Goal: Find specific page/section: Find specific page/section

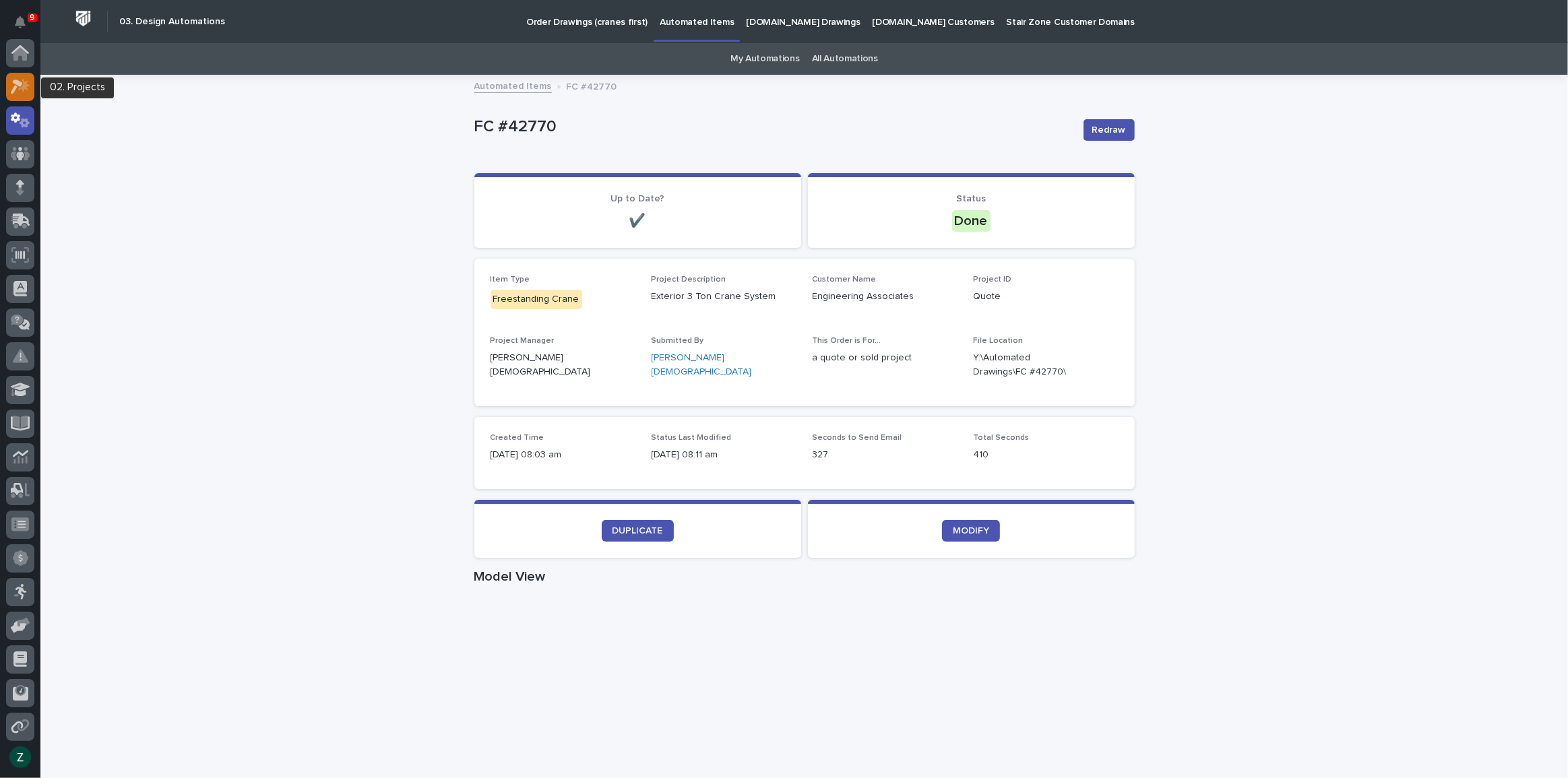
click at [20, 77] on div at bounding box center [20, 87] width 29 height 29
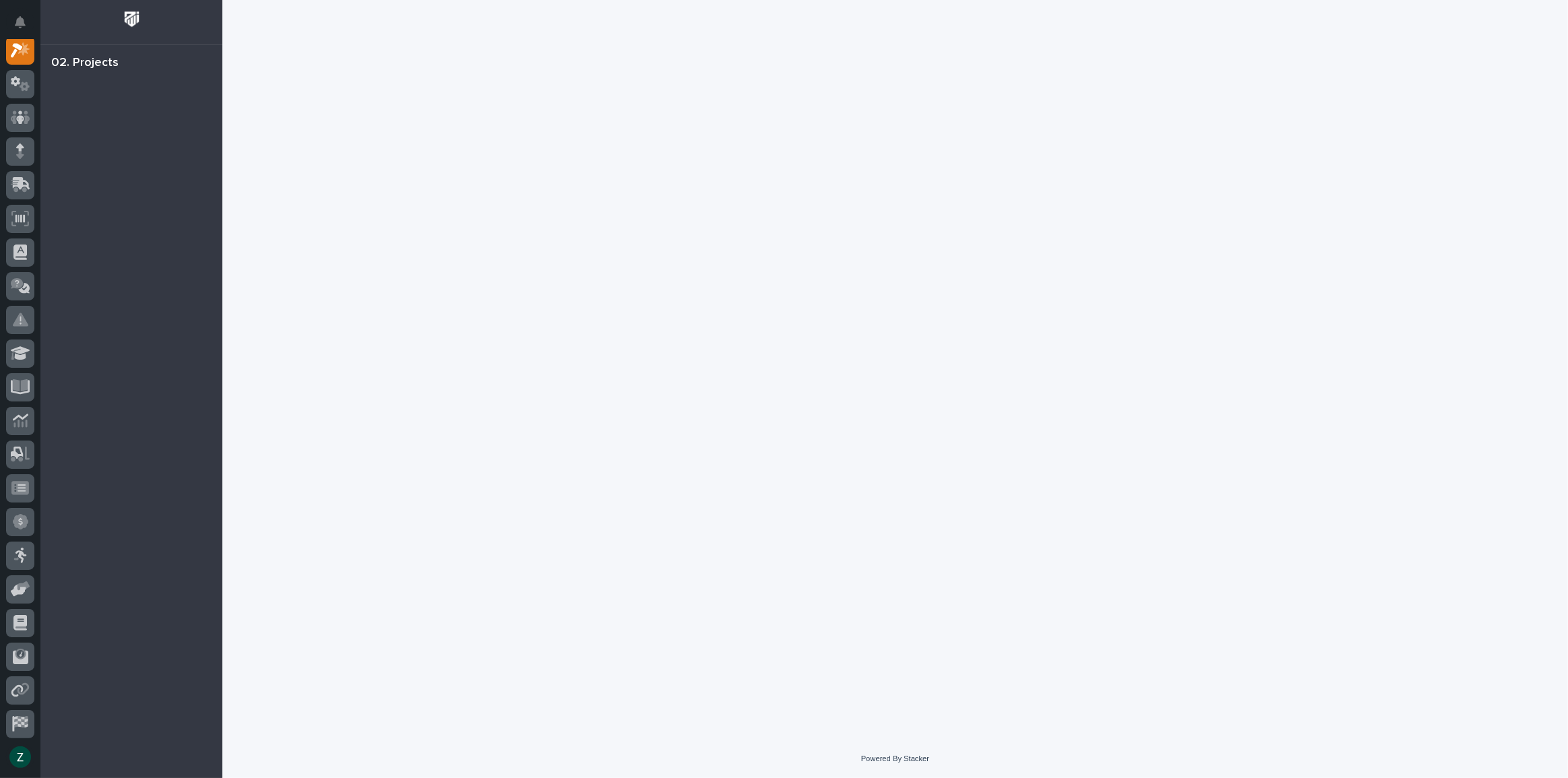
scroll to position [33, 0]
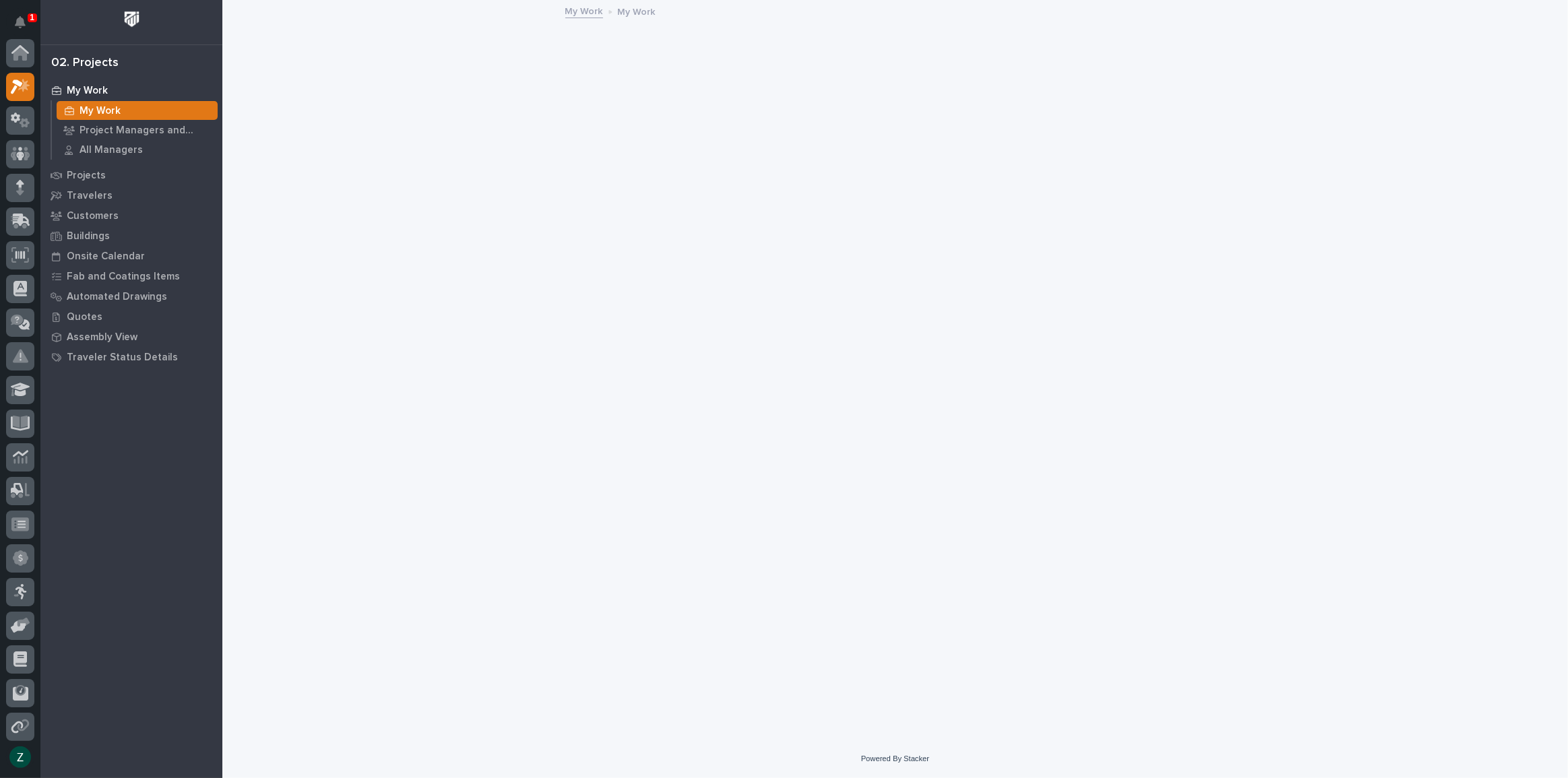
scroll to position [33, 0]
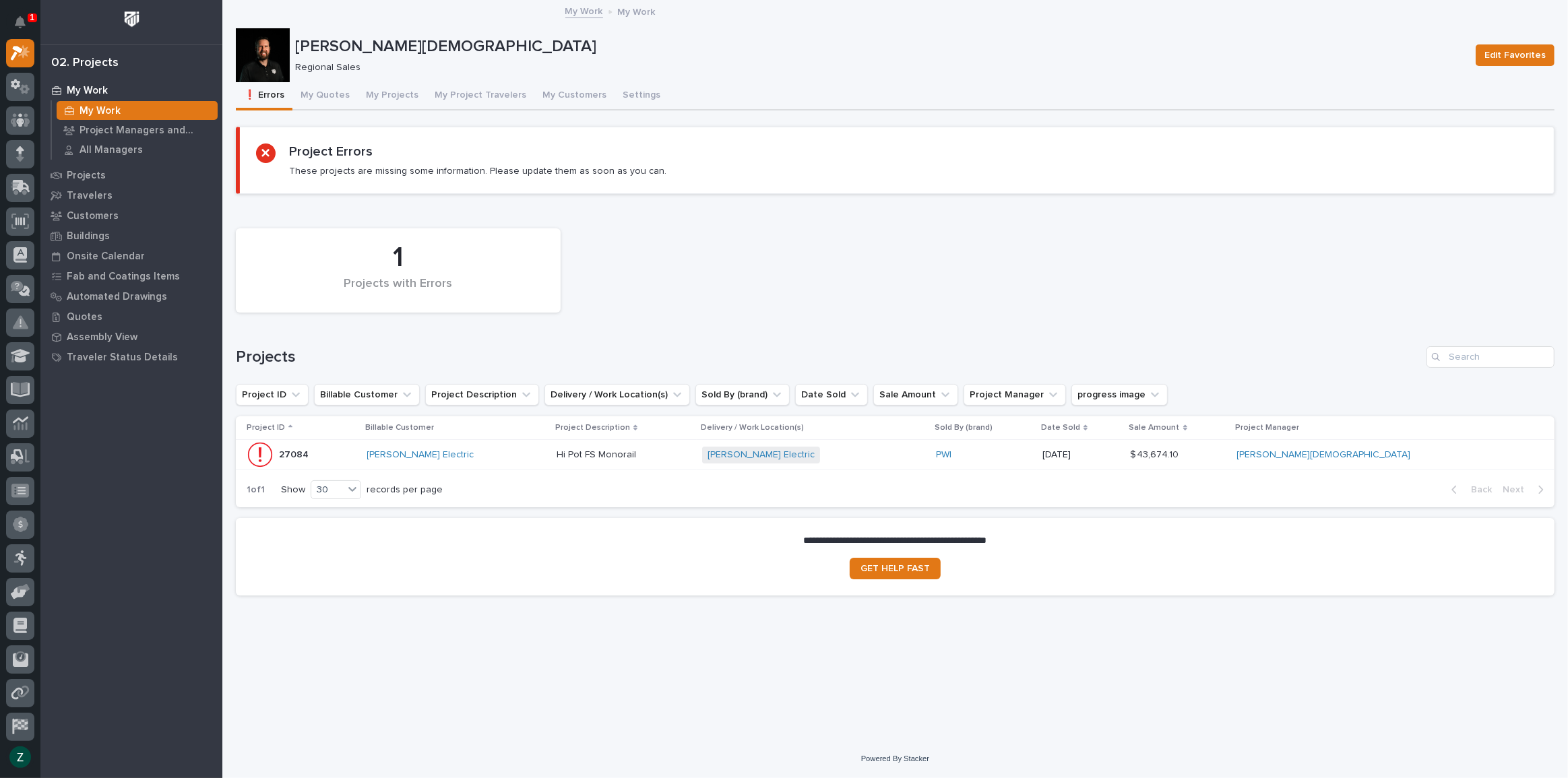
click at [334, 95] on button "My Quotes" at bounding box center [325, 97] width 65 height 29
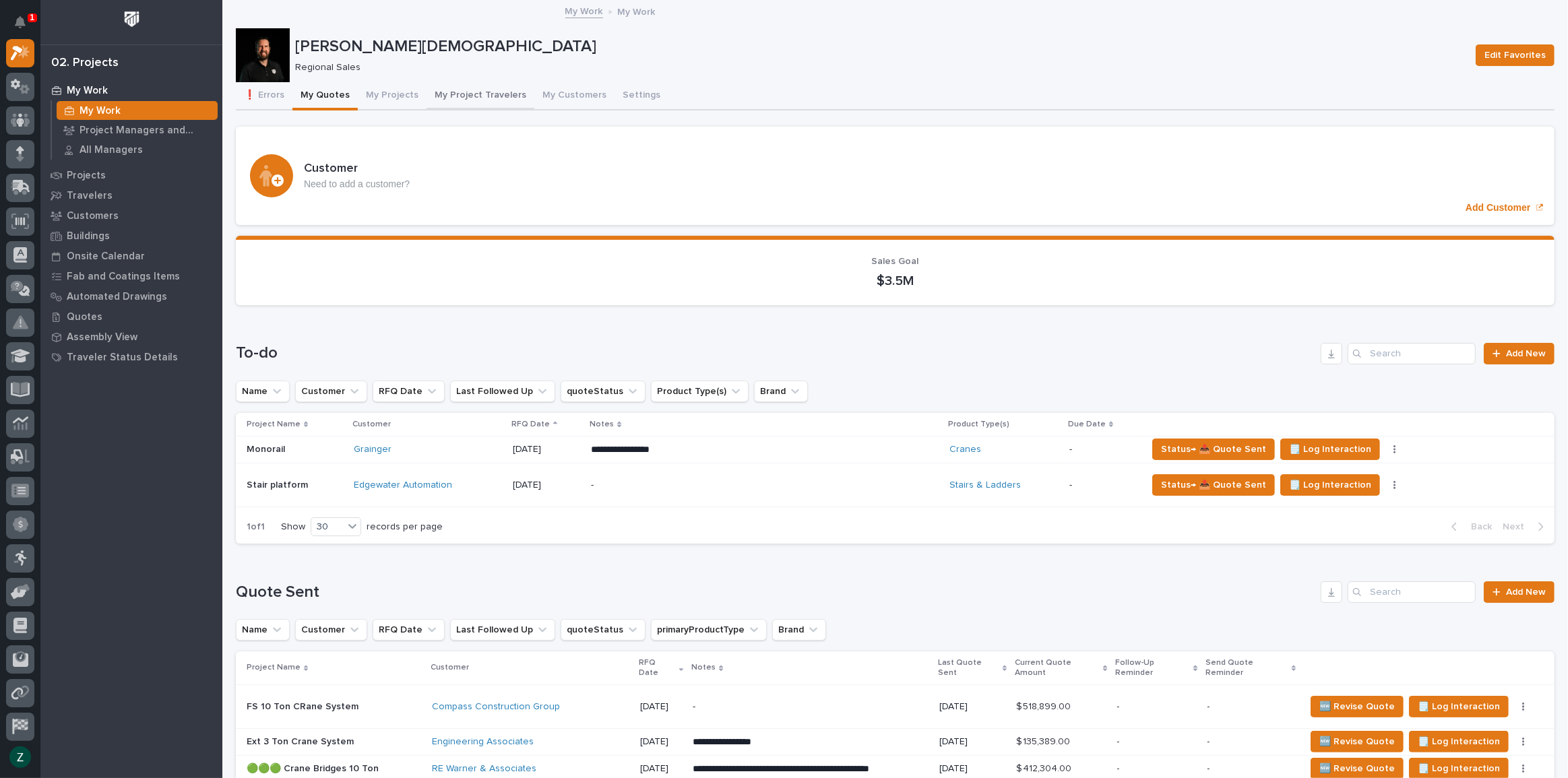
click at [484, 86] on button "My Project Travelers" at bounding box center [481, 97] width 108 height 29
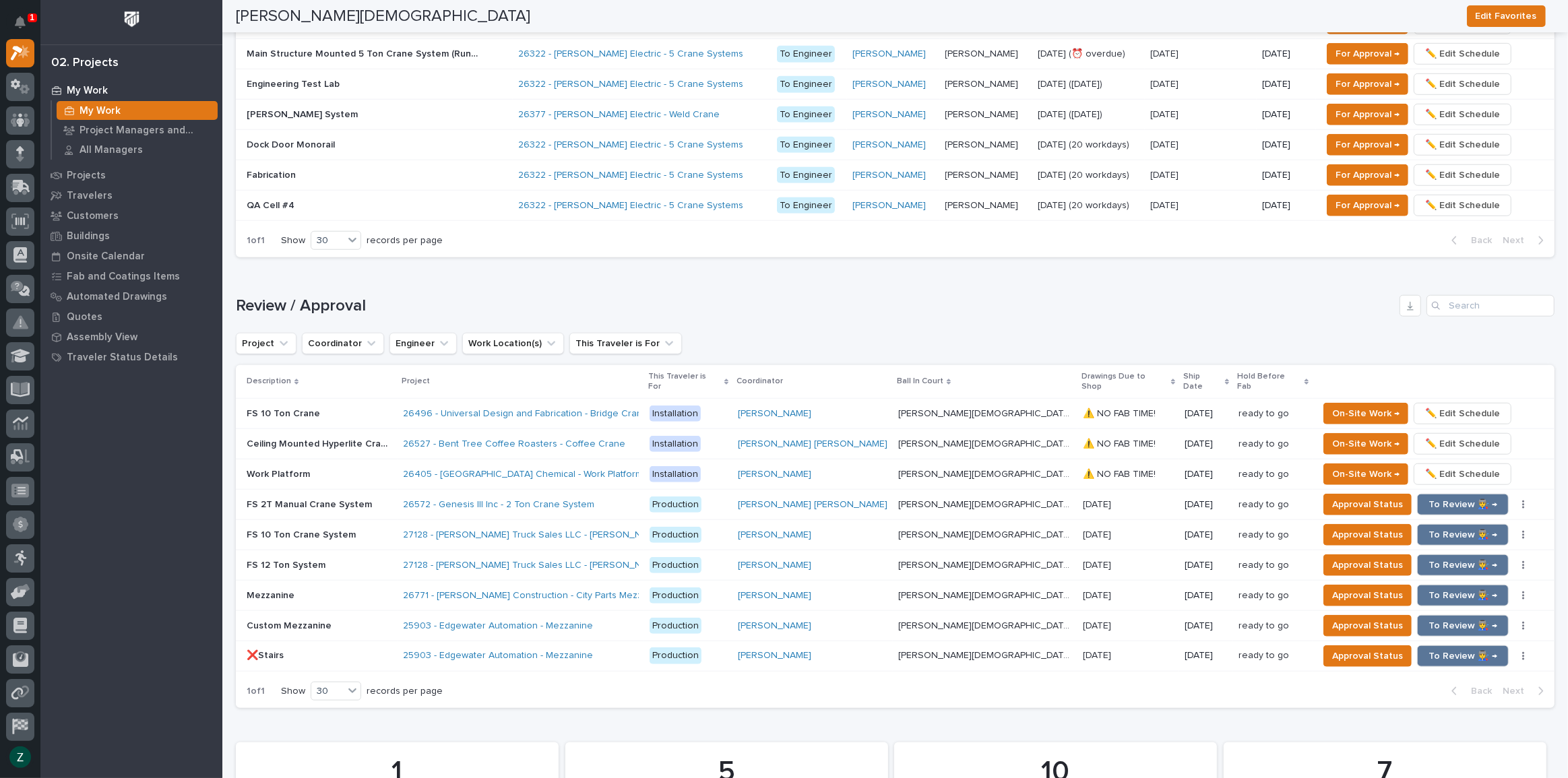
scroll to position [1225, 0]
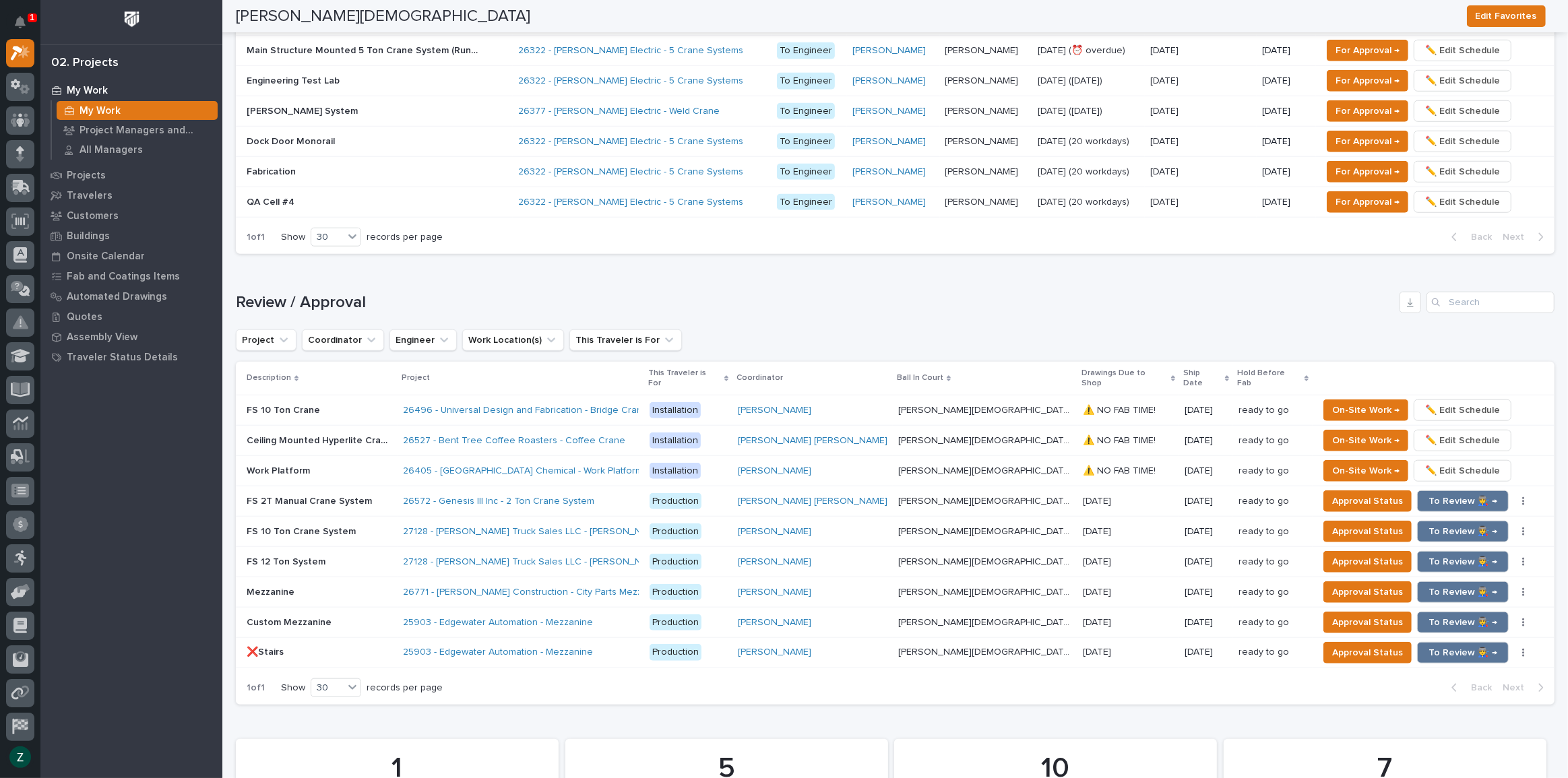
click at [639, 429] on div "26527 - Bent Tree Coffee Roasters - Coffee Crane" at bounding box center [521, 440] width 236 height 22
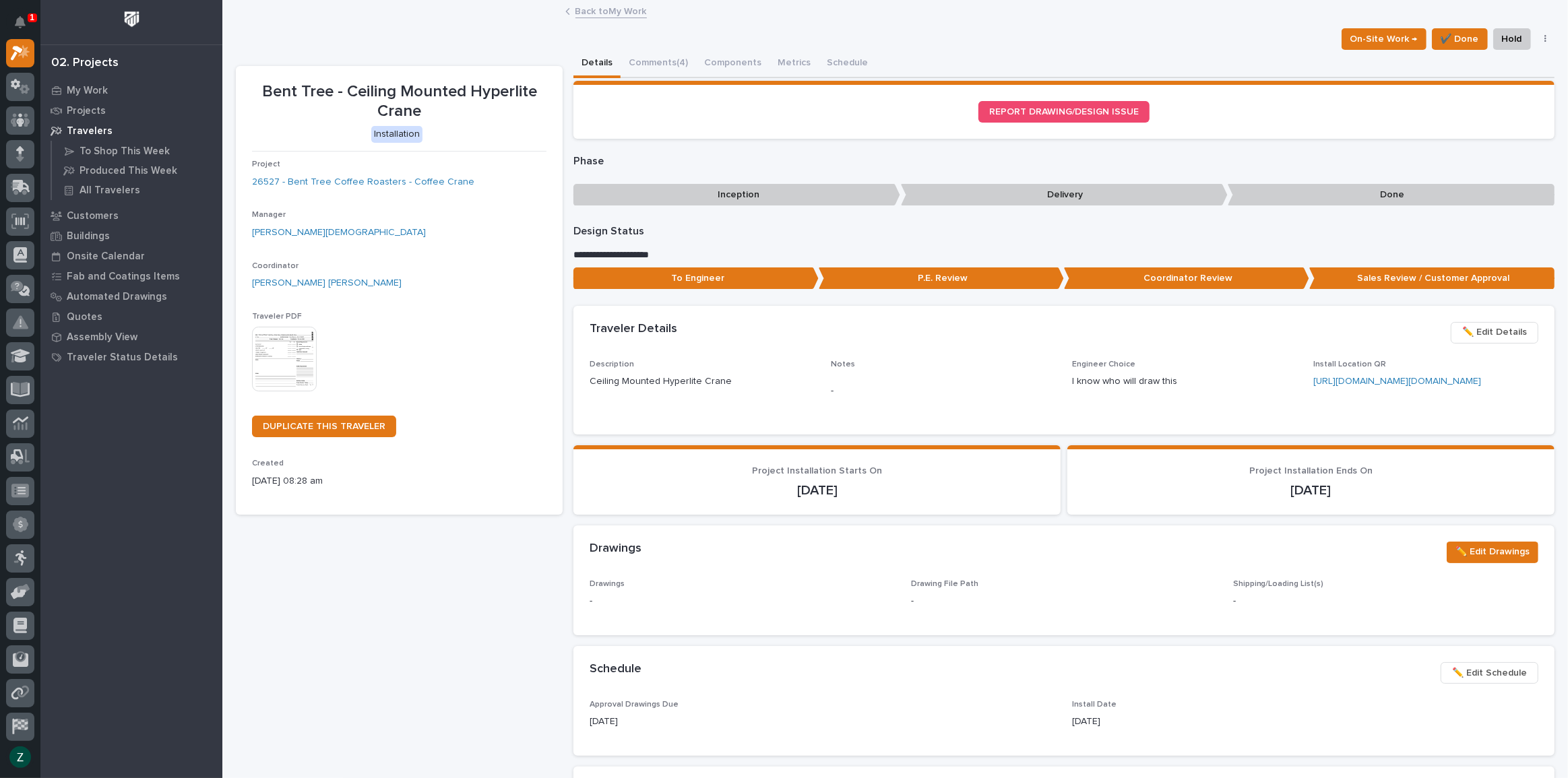
click at [599, 7] on link "Back to My Work" at bounding box center [611, 10] width 71 height 16
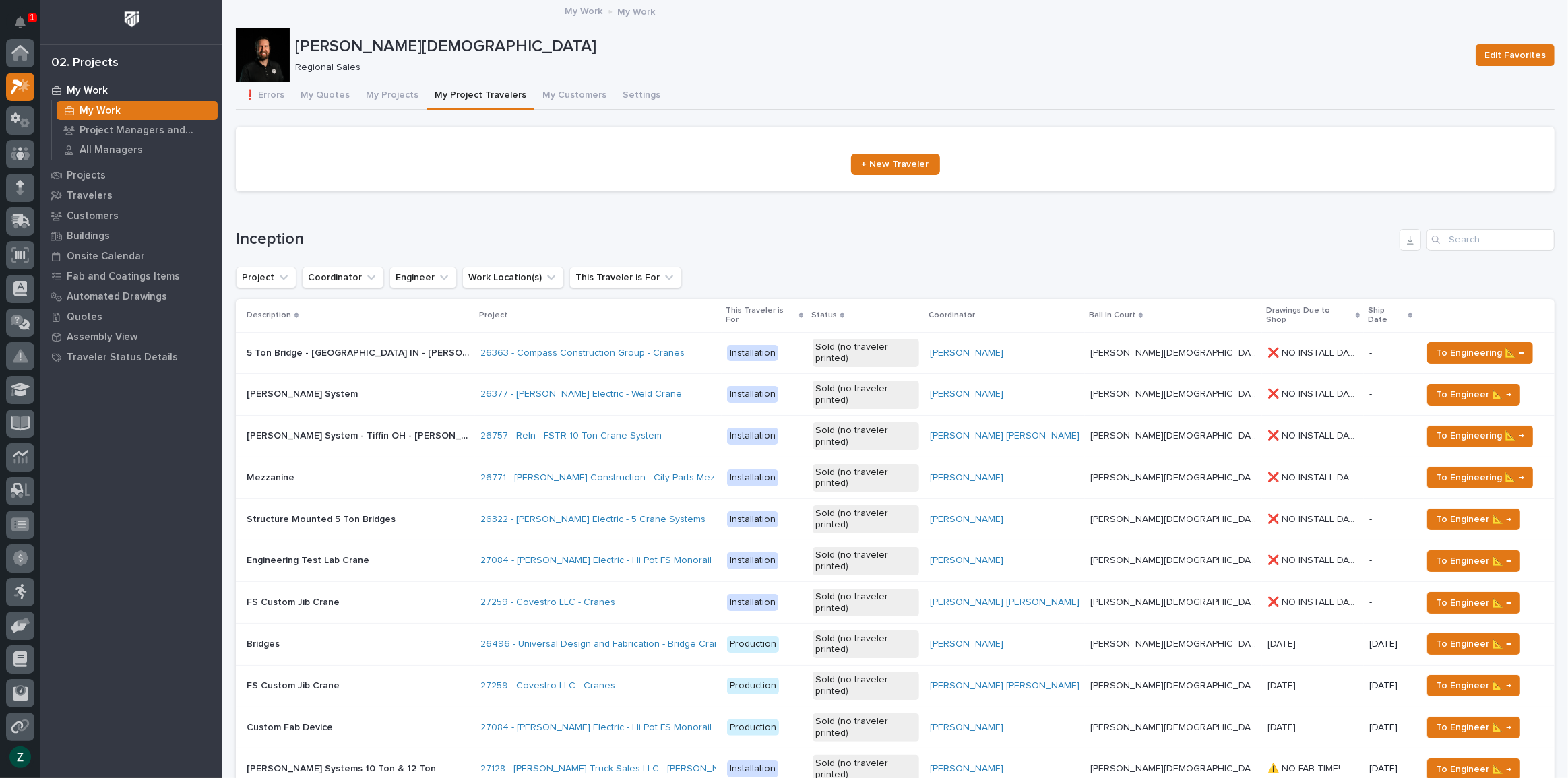
scroll to position [36, 0]
click at [368, 92] on button "My Projects" at bounding box center [392, 97] width 69 height 29
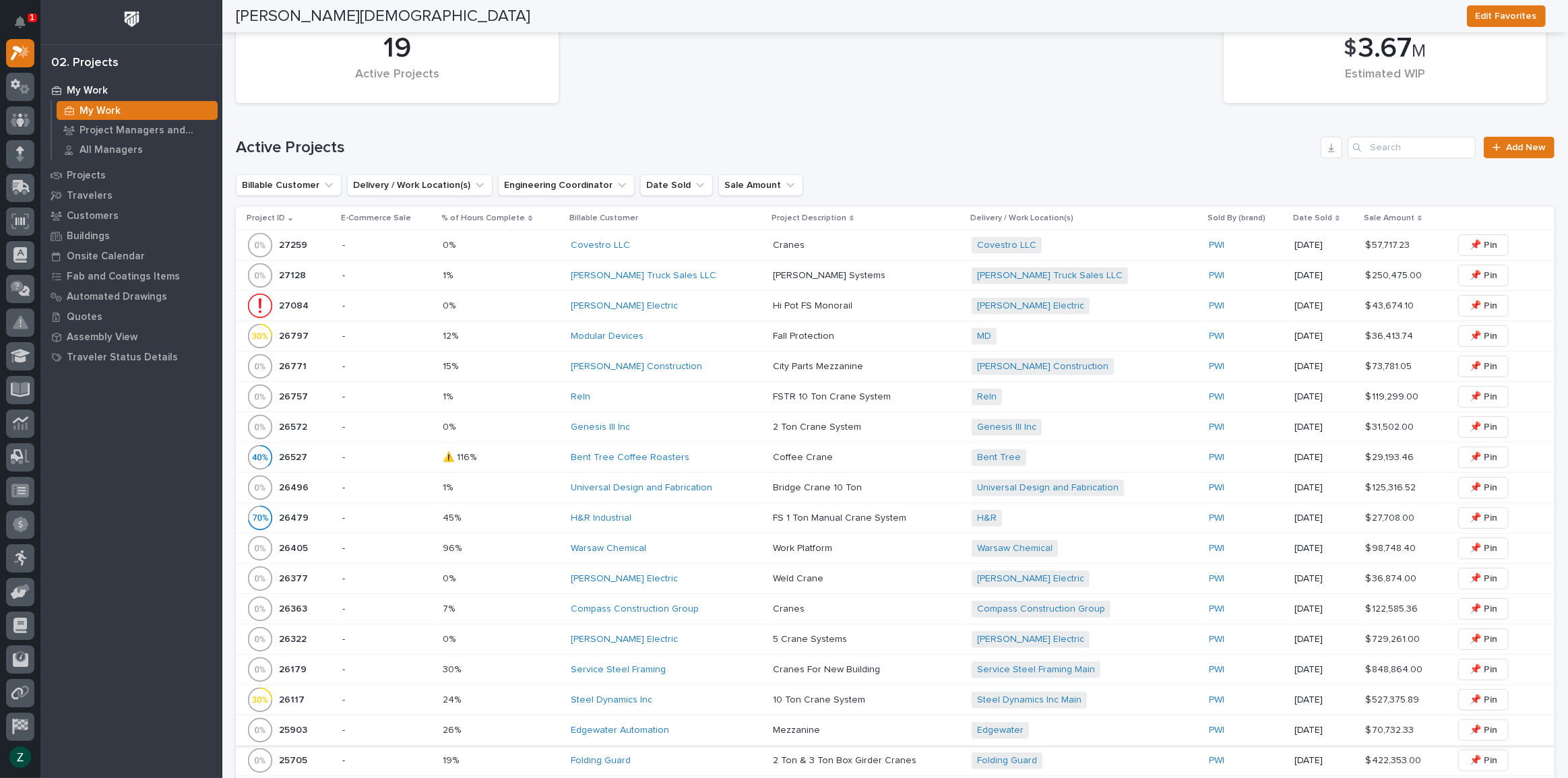
scroll to position [503, 0]
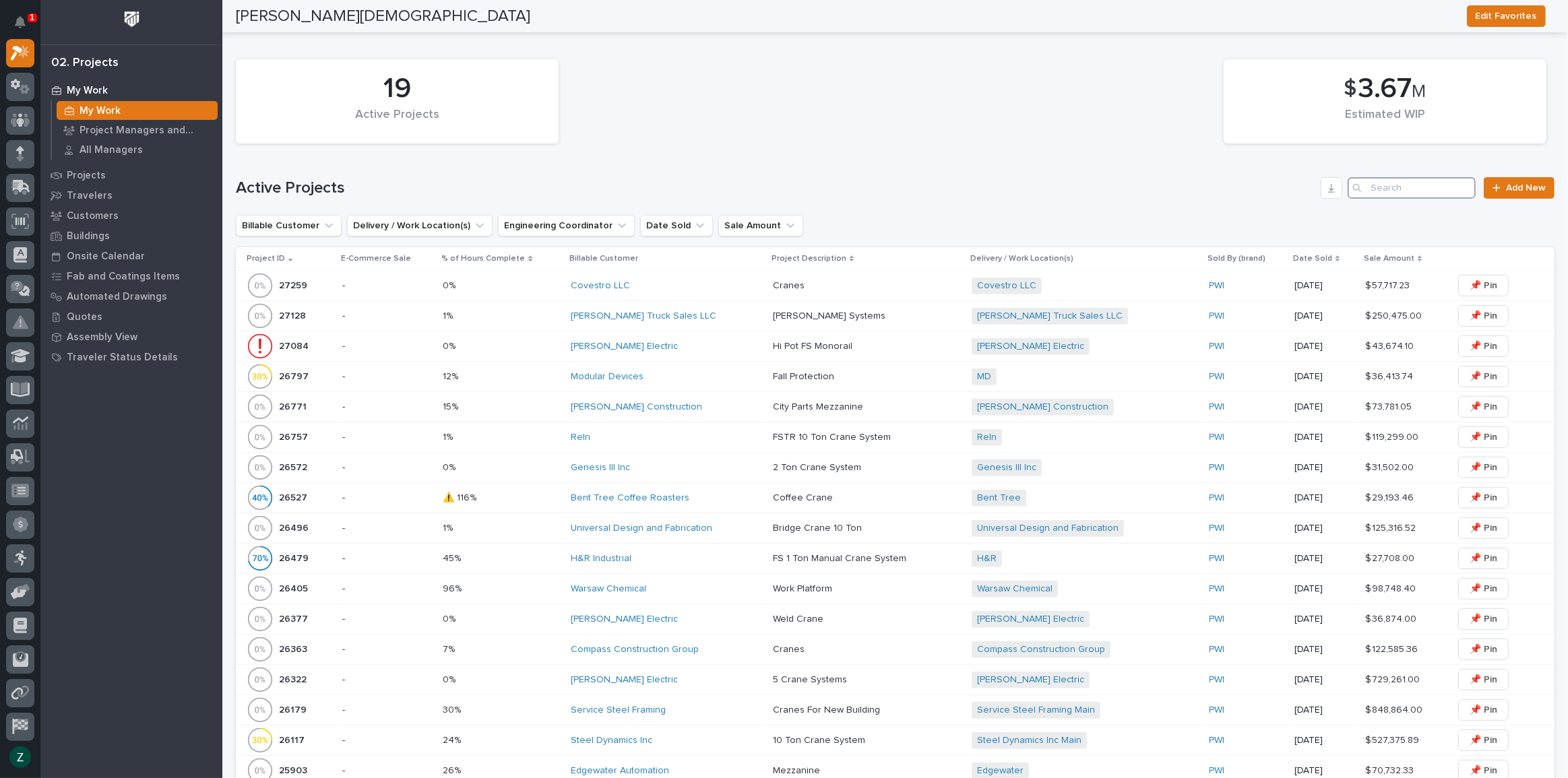
click at [1375, 199] on input "Search" at bounding box center [1412, 188] width 128 height 22
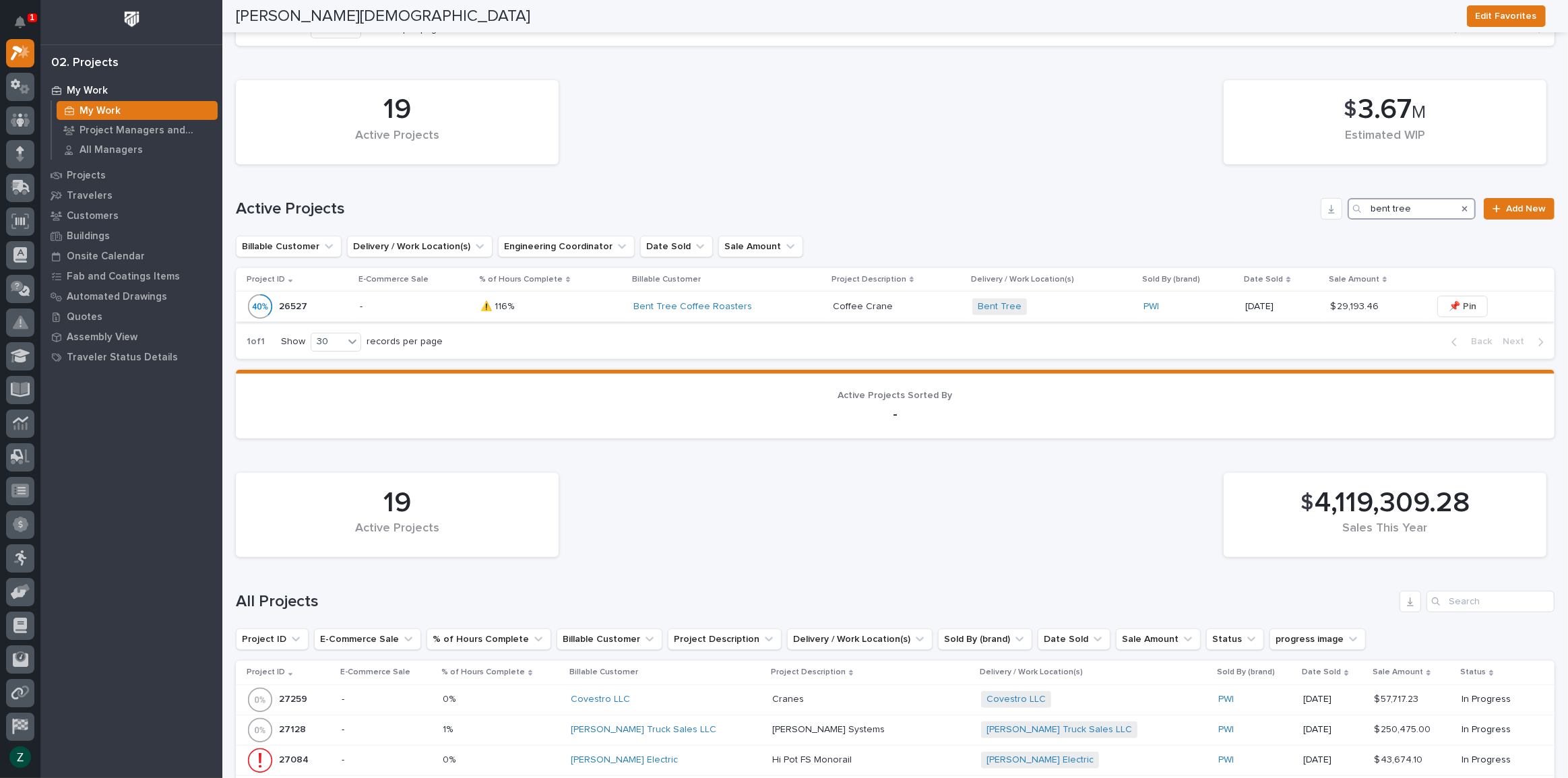
type input "bent tree"
click at [833, 299] on p "Coffee Crane" at bounding box center [864, 305] width 63 height 14
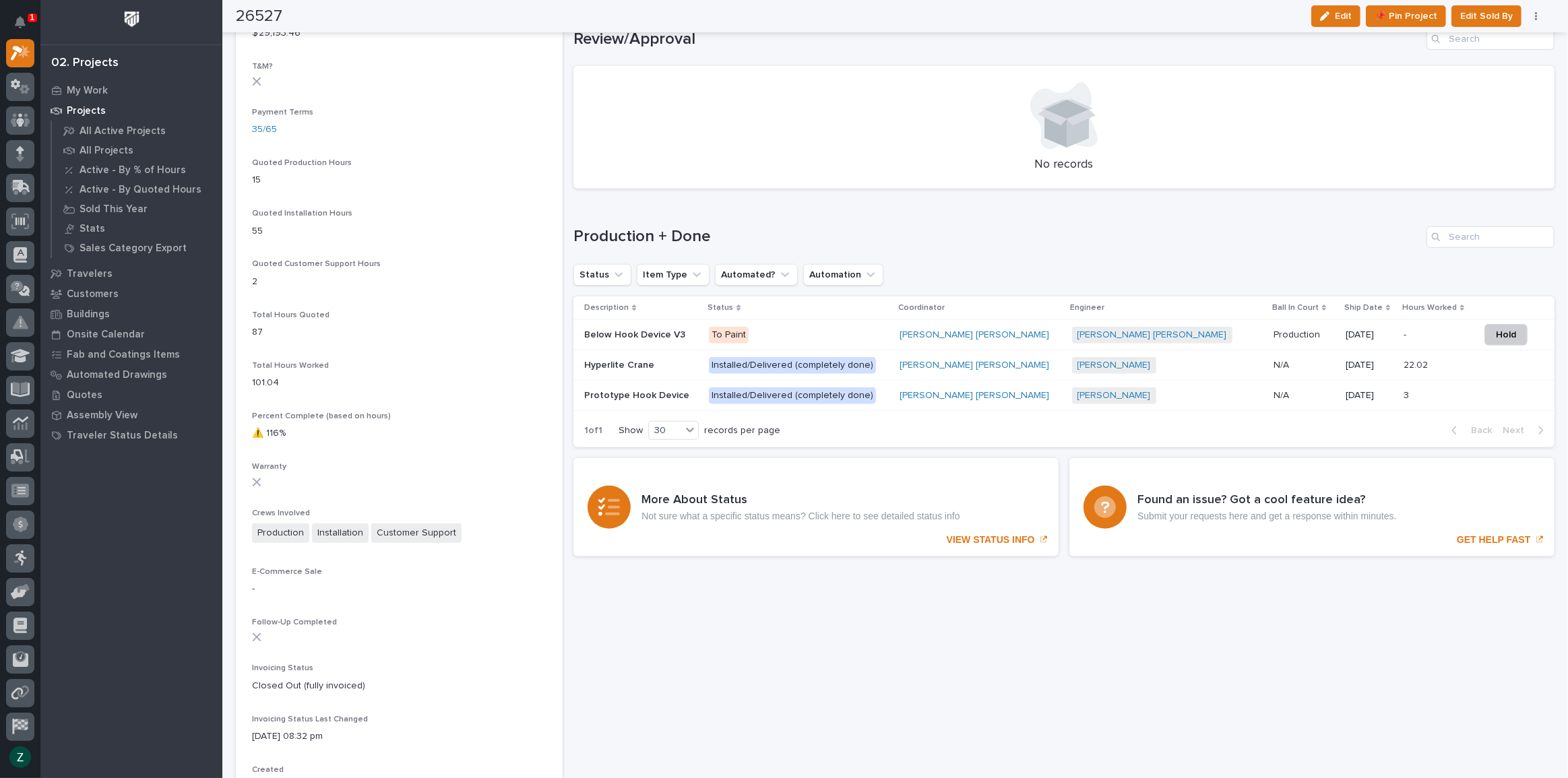
scroll to position [857, 0]
